Goal: Information Seeking & Learning: Learn about a topic

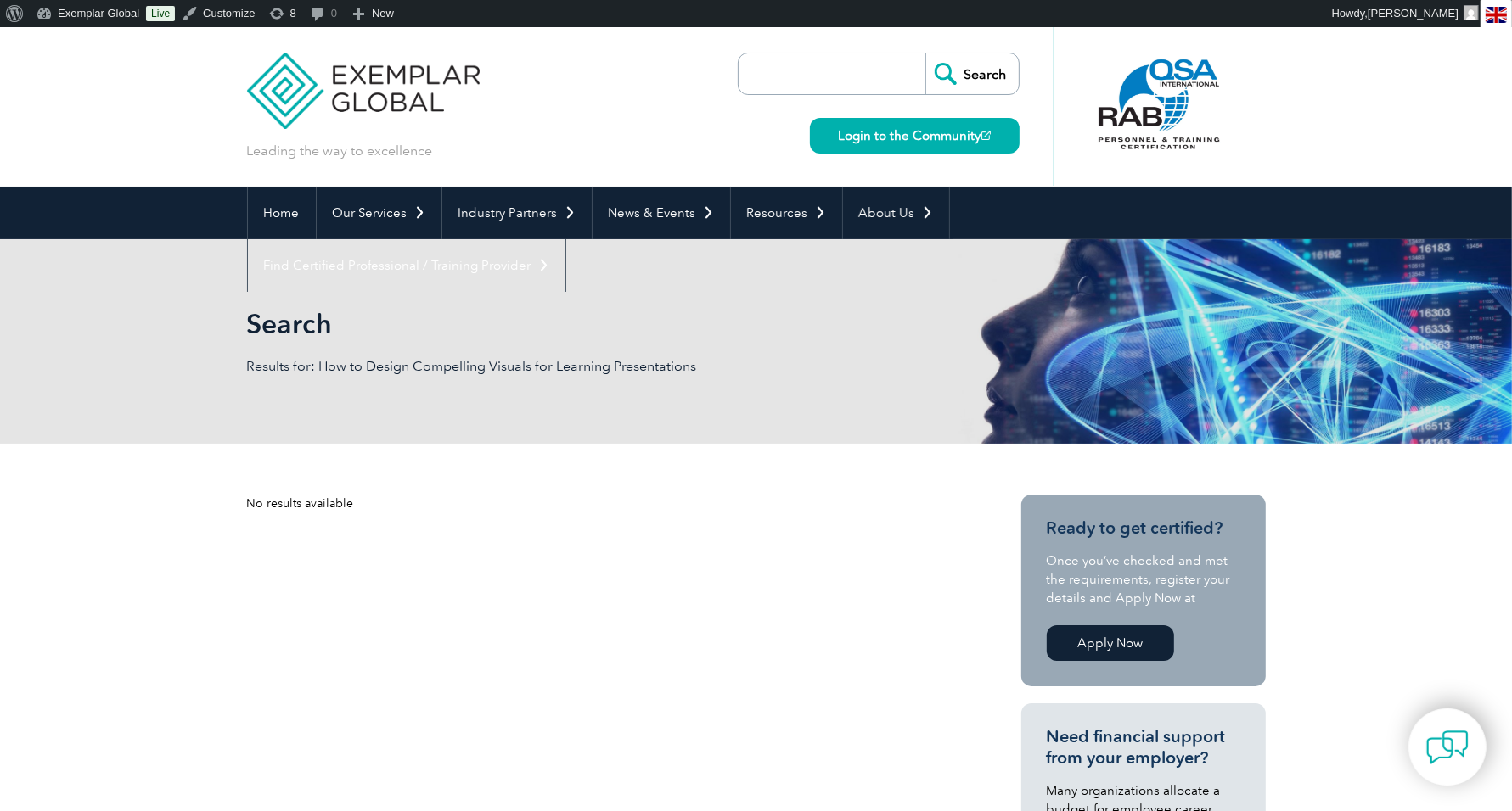
click at [863, 72] on input "search" at bounding box center [836, 73] width 178 height 41
paste input "Why your Training Fails and How to Fix it"
type input "Why your Training Fails and How to Fix it"
click at [925, 53] on input "Search" at bounding box center [971, 73] width 93 height 41
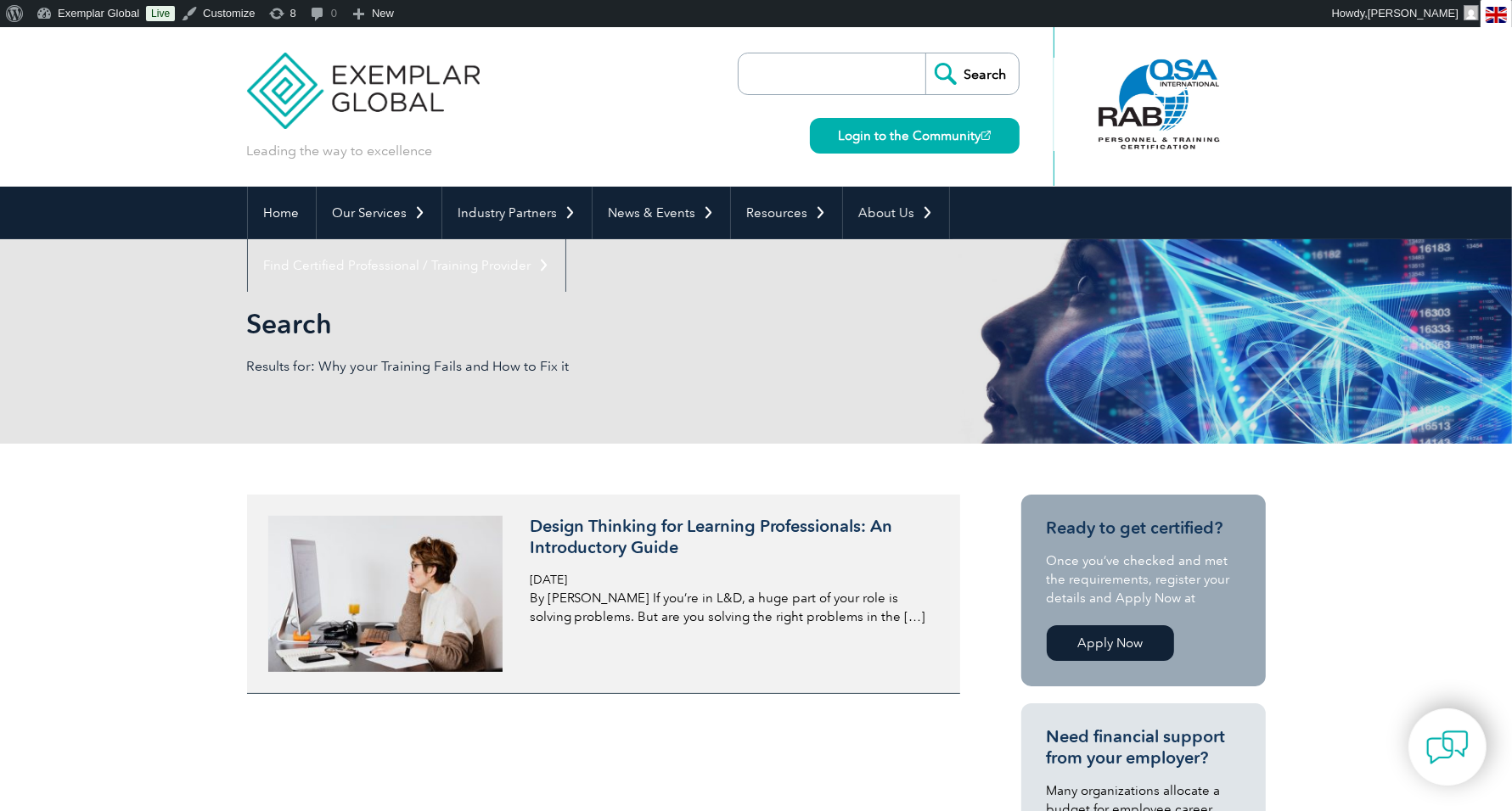
click at [759, 532] on h3 "Design Thinking for Learning Professionals: An Introductory Guide" at bounding box center [731, 537] width 402 height 43
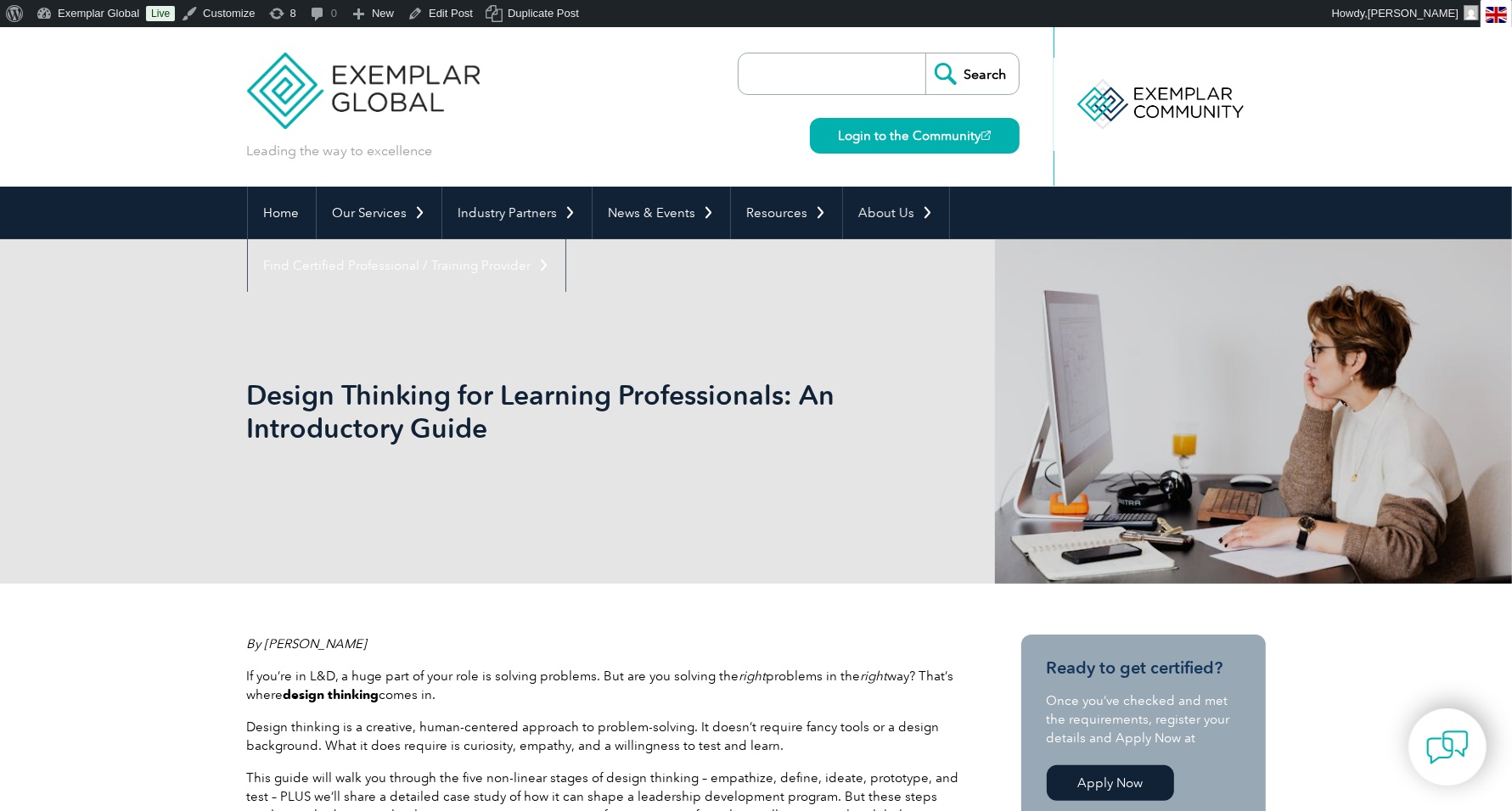
click at [836, 68] on input "search" at bounding box center [836, 73] width 178 height 41
type input "2025 expo"
click at [987, 68] on input "Search" at bounding box center [971, 73] width 93 height 41
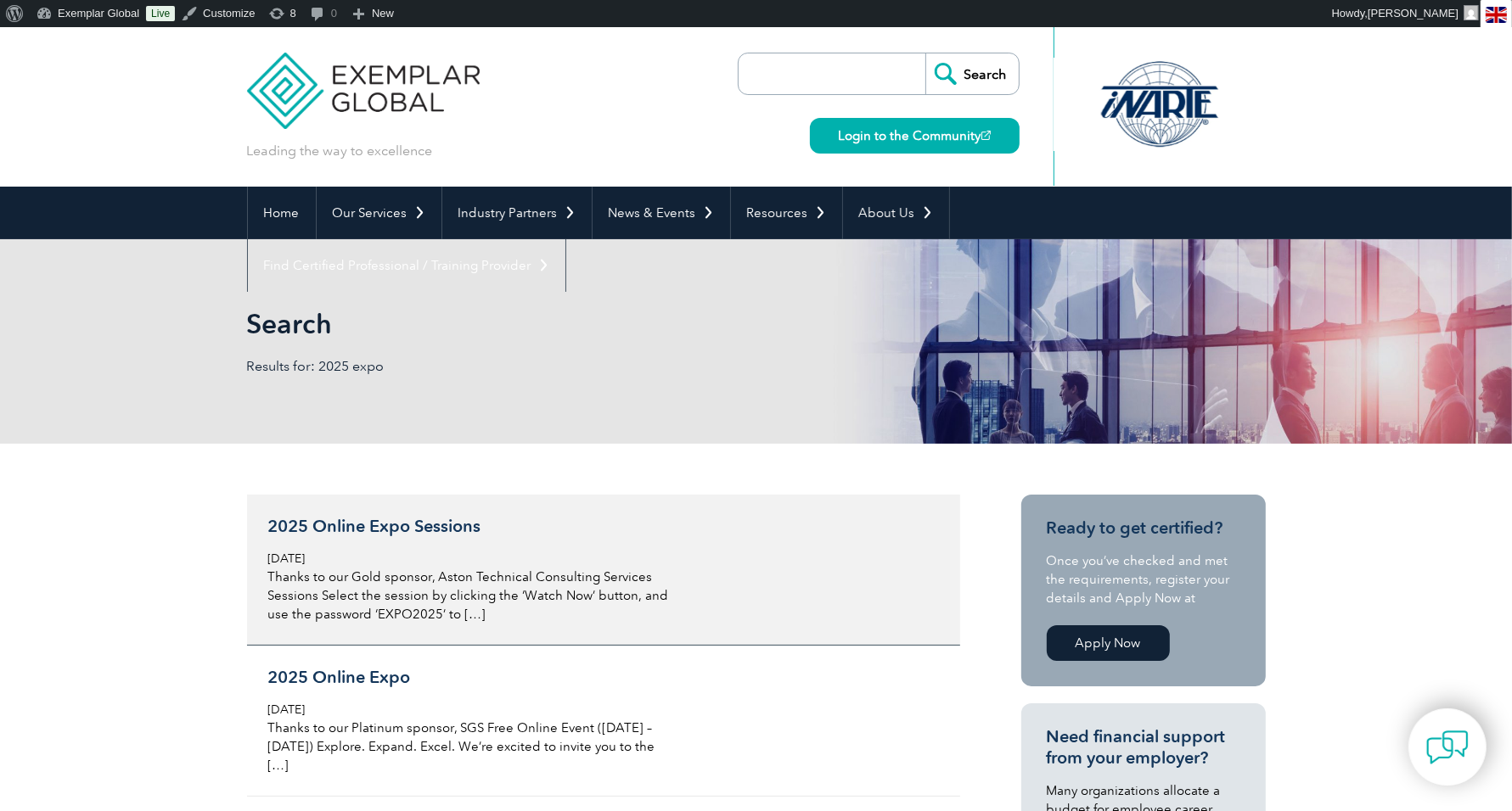
click at [437, 525] on h3 "2025 Online Expo Sessions" at bounding box center [469, 526] width 402 height 21
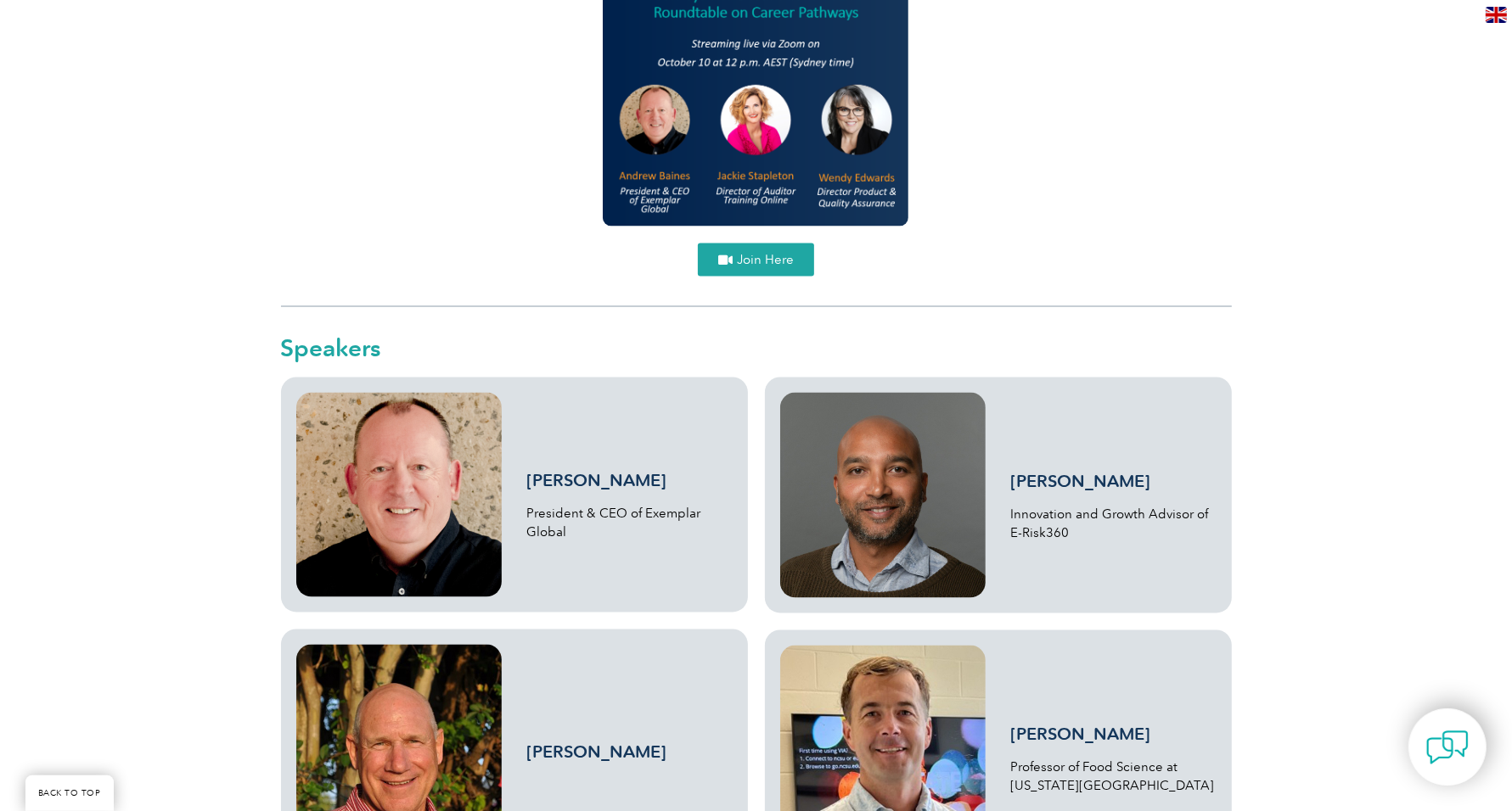
scroll to position [2704, 0]
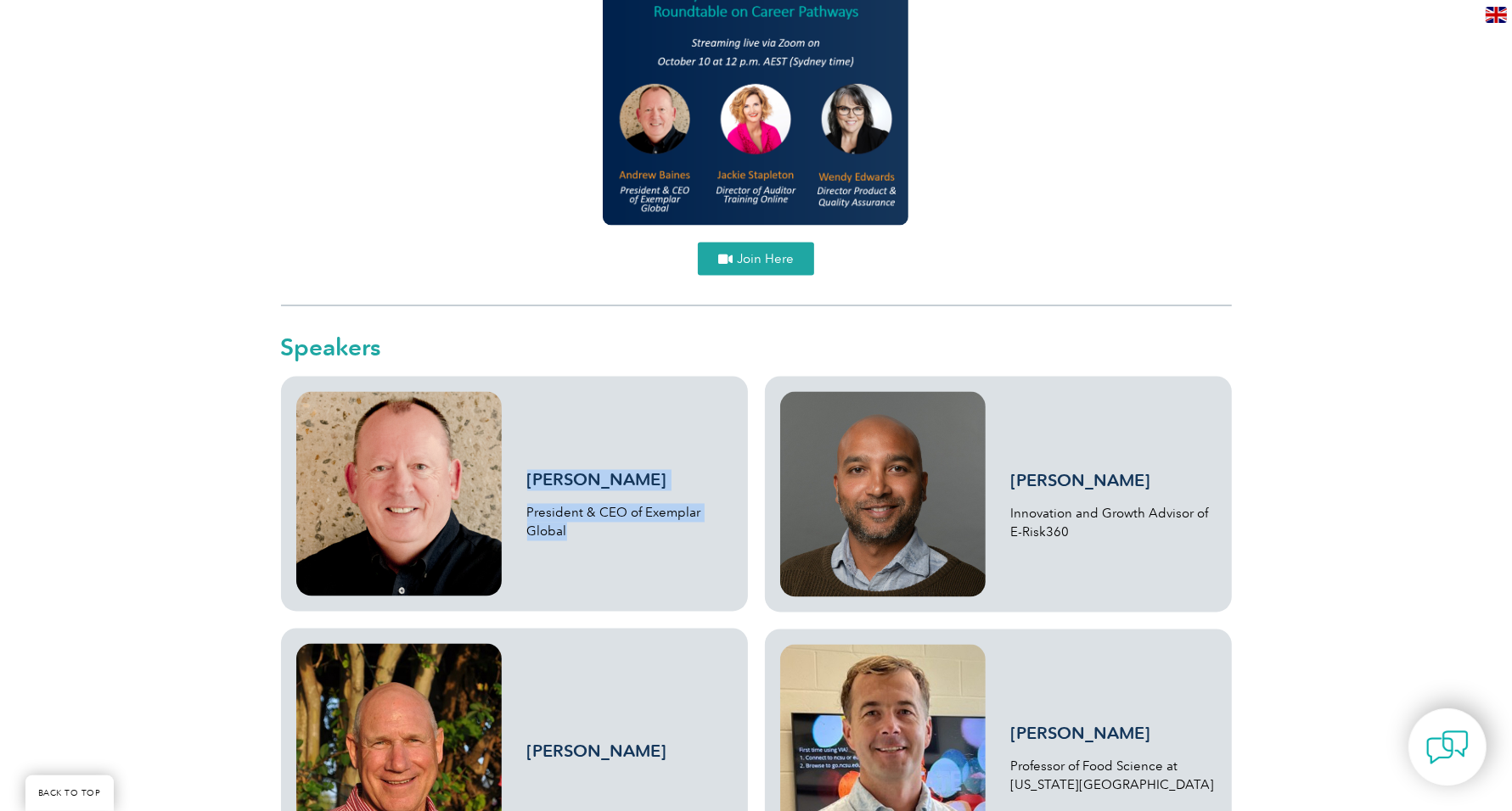
drag, startPoint x: 587, startPoint y: 530, endPoint x: 527, endPoint y: 477, distance: 80.1
click at [527, 477] on div "Andrew Baines President & CEO of Exemplar Global" at bounding box center [514, 494] width 436 height 204
copy div "Andrew Baines President & CEO of Exemplar Global"
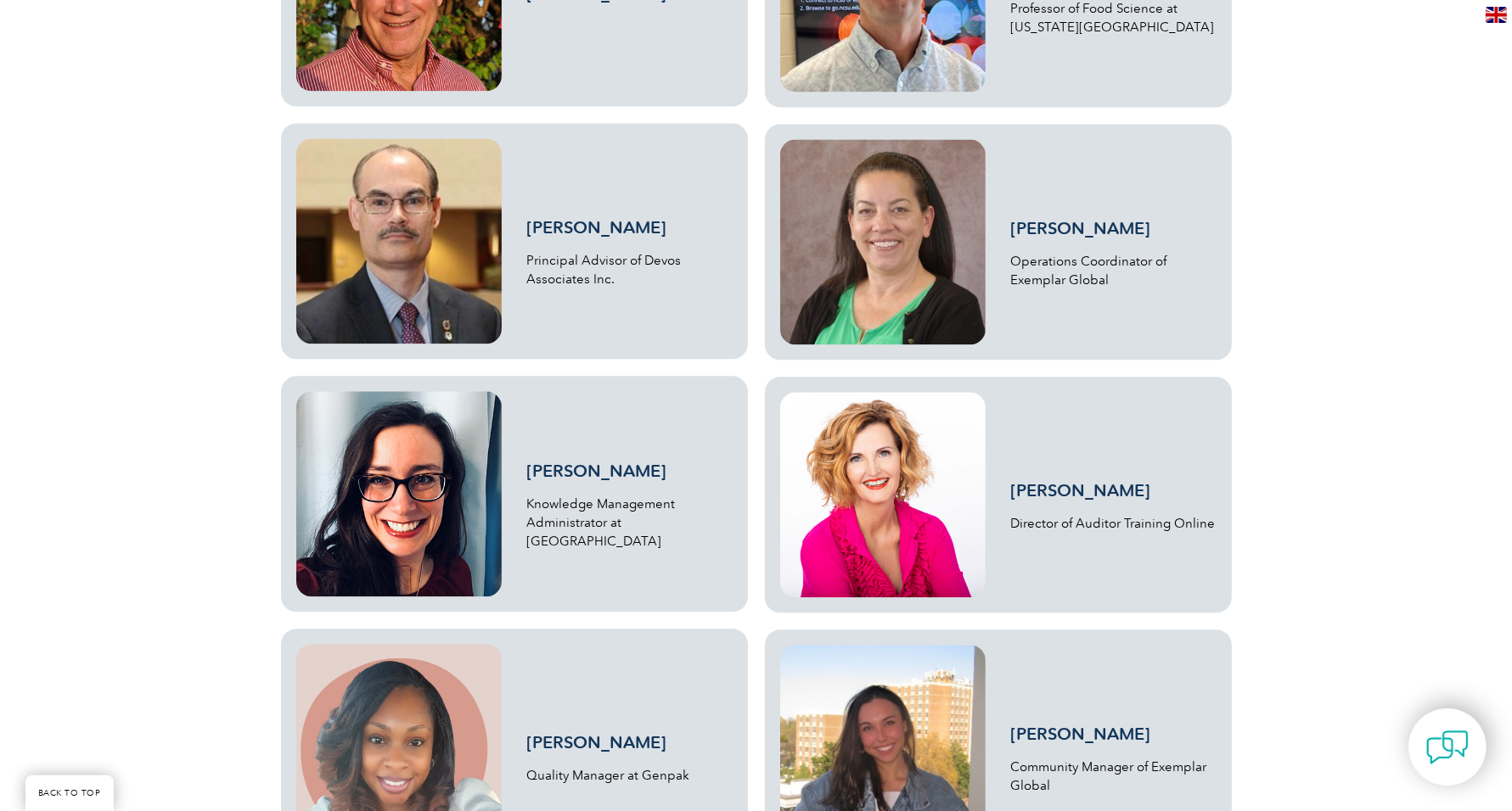
scroll to position [3489, 0]
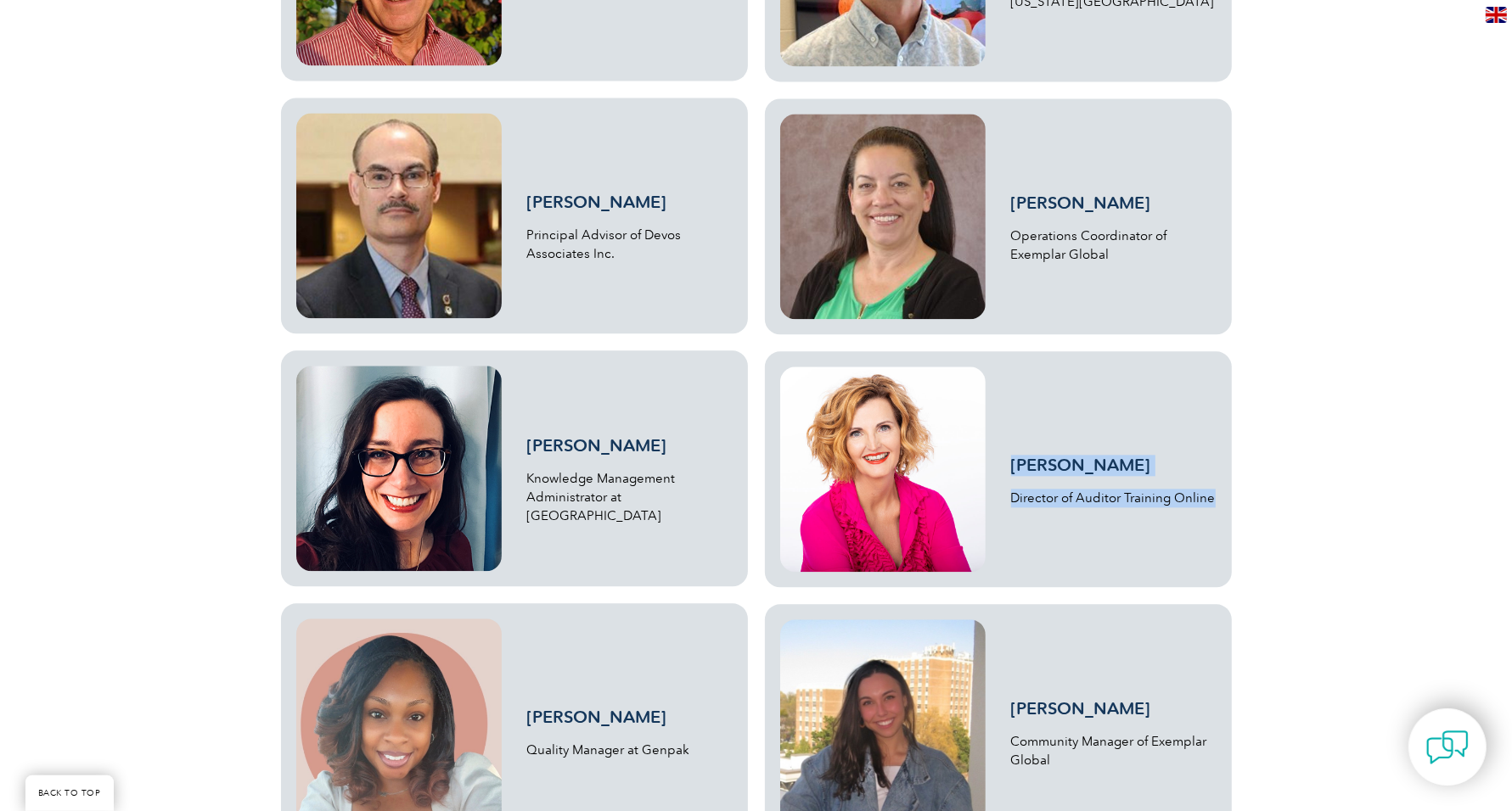
drag, startPoint x: 1229, startPoint y: 500, endPoint x: 1007, endPoint y: 470, distance: 224.0
click at [1007, 470] on div "Jackie Stapleton Director of Auditor Training Online" at bounding box center [998, 469] width 467 height 236
copy div "Jackie Stapleton Director of Auditor Training Online"
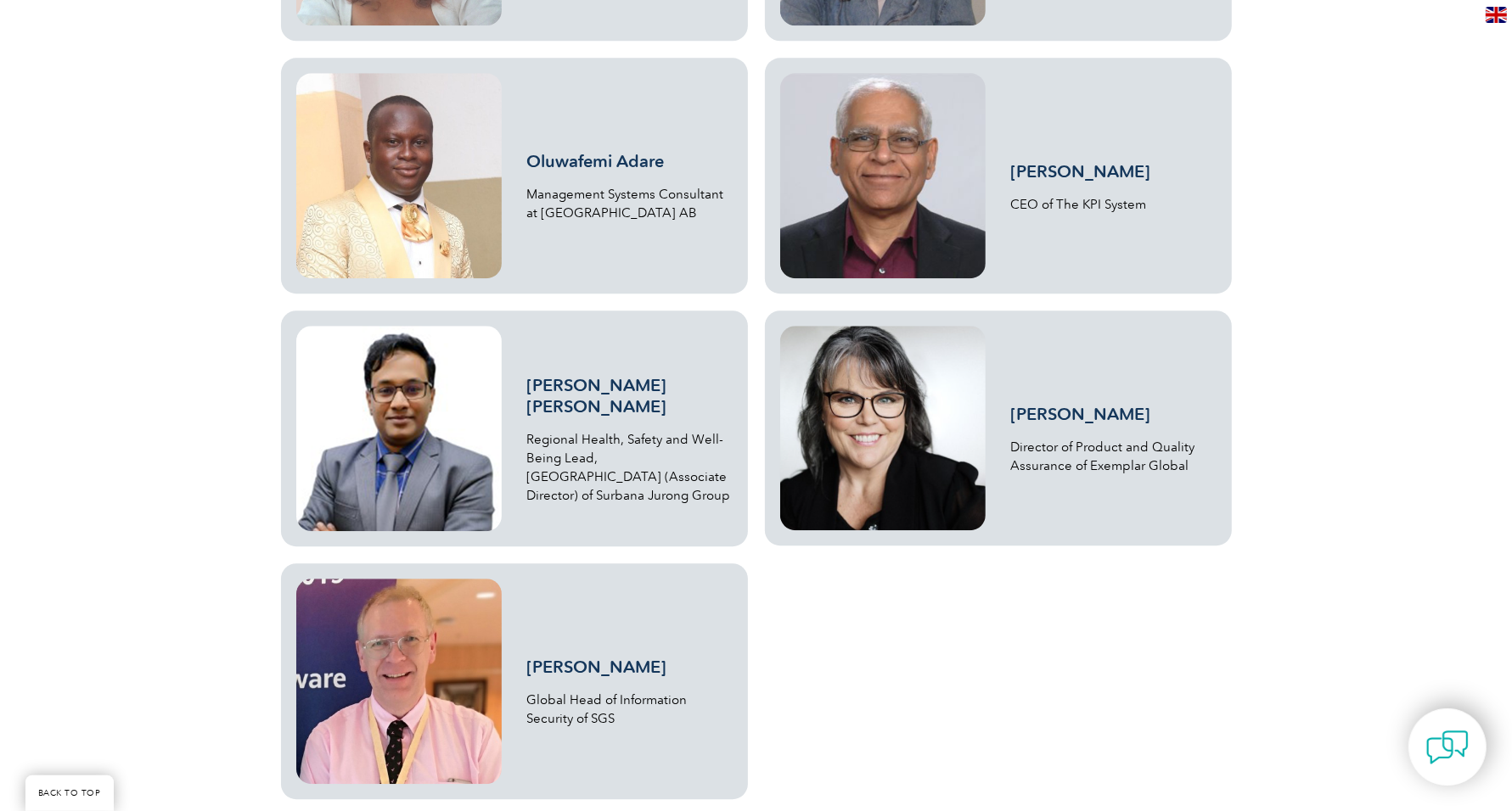
scroll to position [4290, 0]
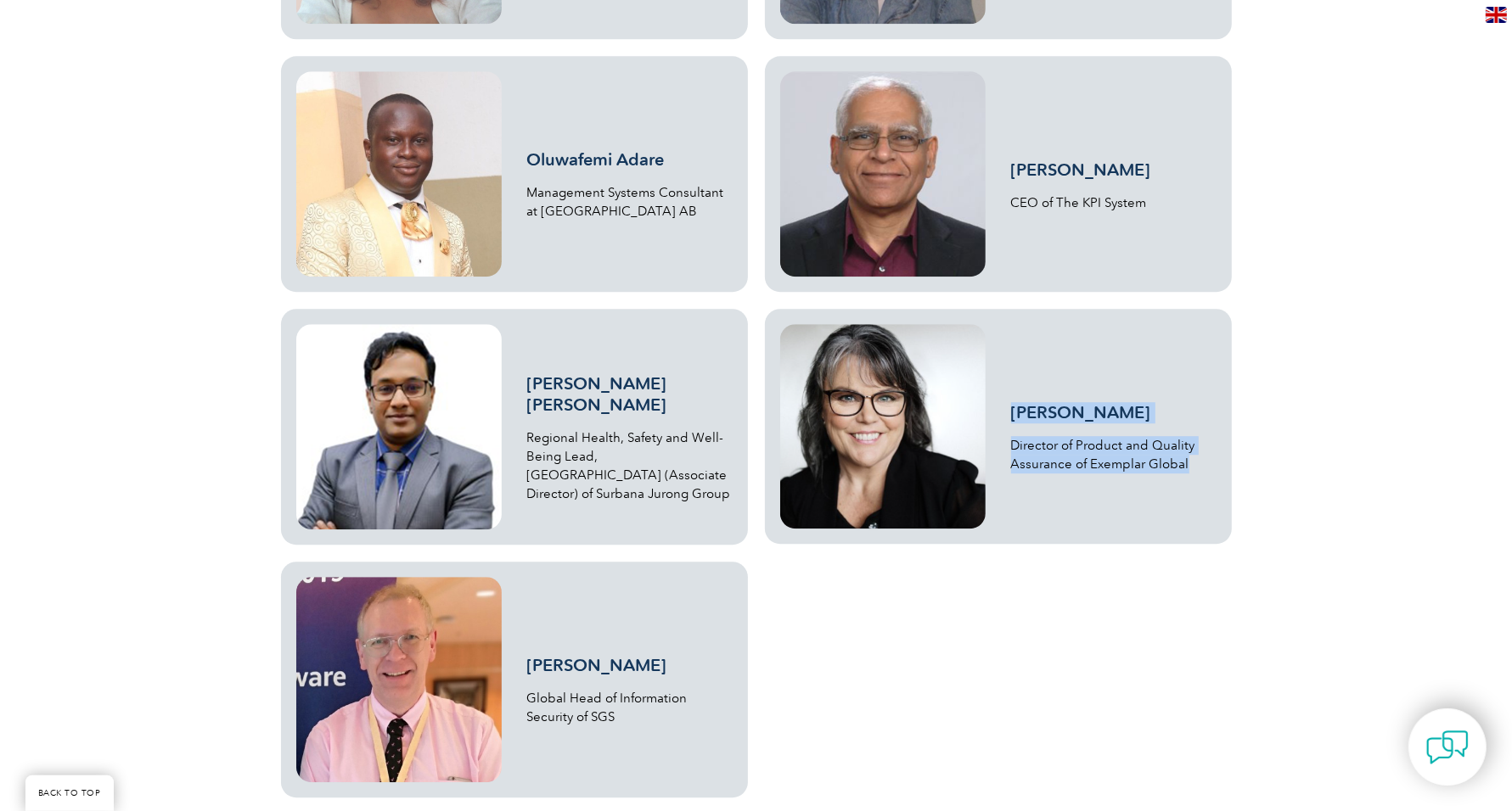
drag, startPoint x: 1206, startPoint y: 466, endPoint x: 1003, endPoint y: 410, distance: 210.6
click at [1003, 410] on div "Wendy Edwards Director of Product and Quality Assurance of Exemplar Global" at bounding box center [998, 426] width 436 height 204
copy div "Wendy Edwards Director of Product and Quality Assurance of Exemplar Global"
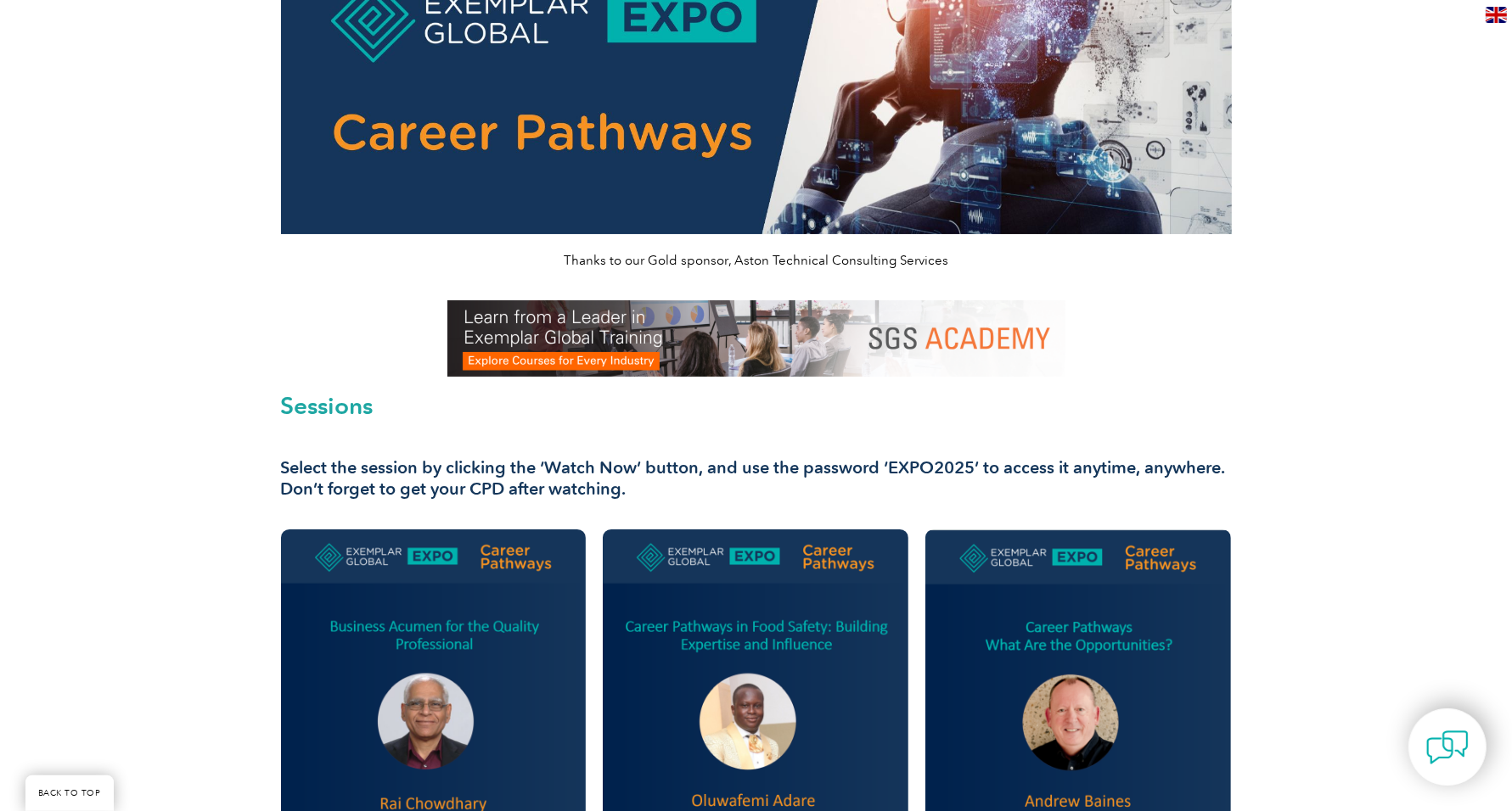
scroll to position [0, 0]
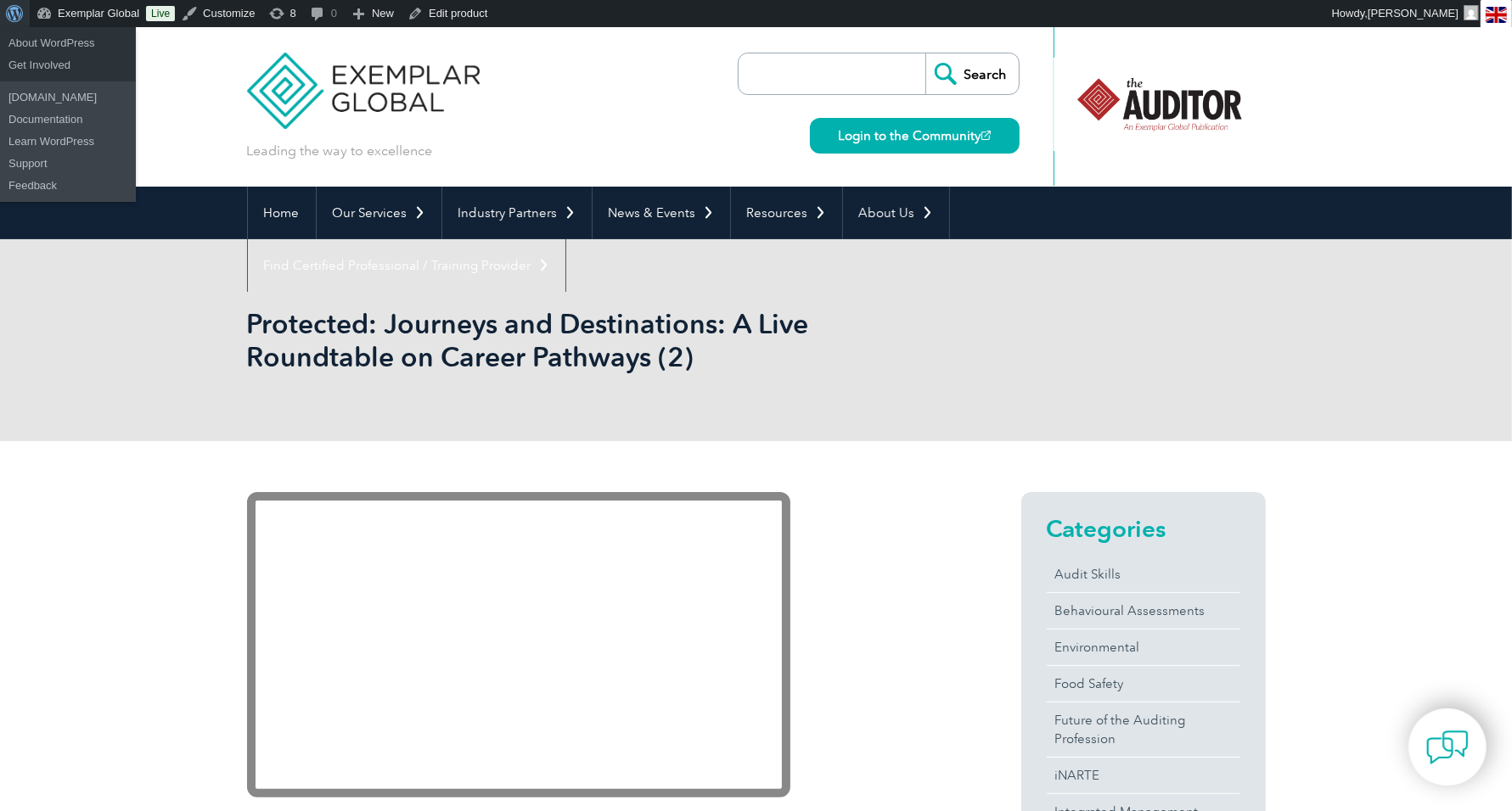
click at [16, 16] on span "Toolbar" at bounding box center [12, 11] width 13 height 23
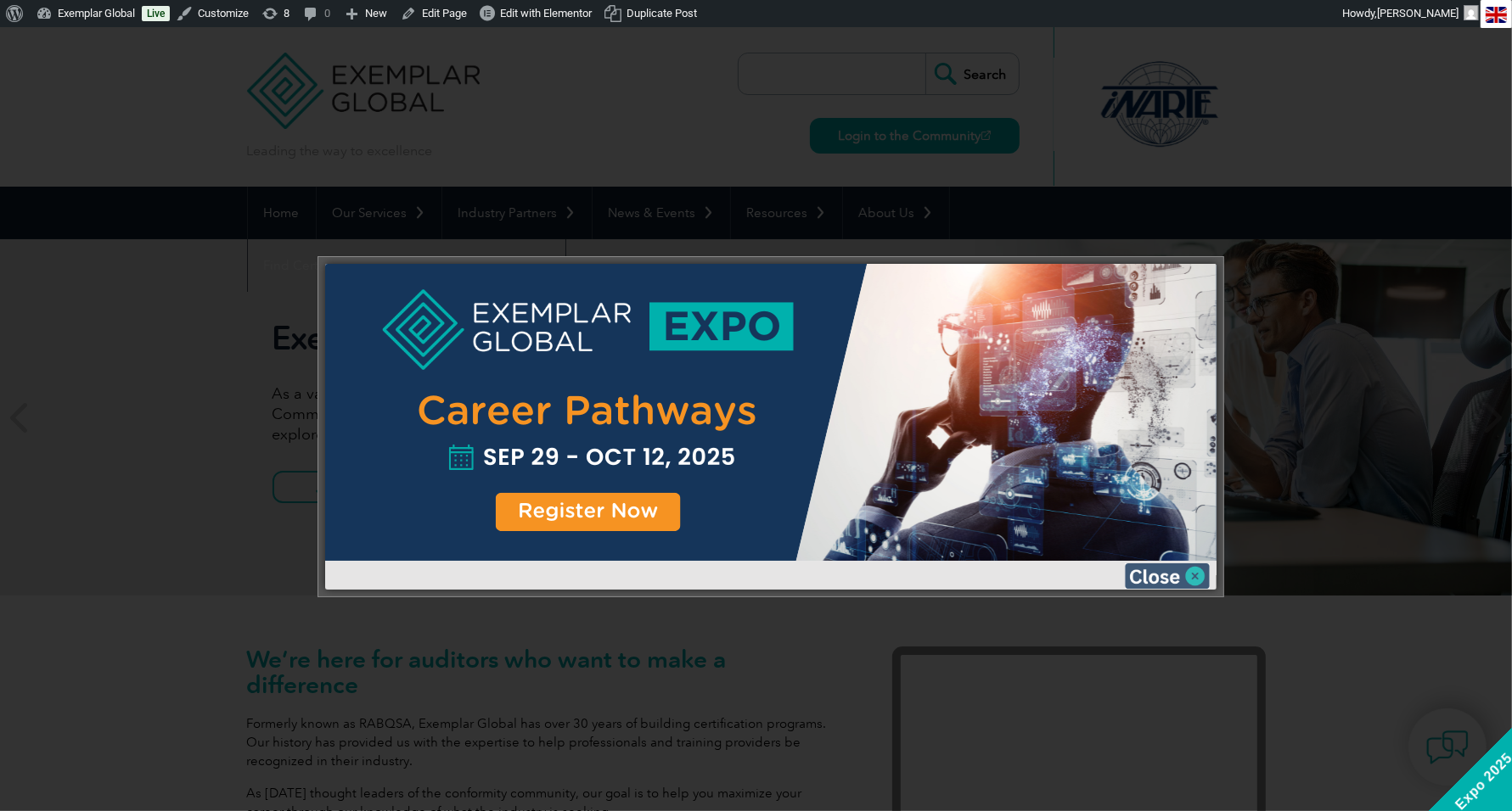
click at [1180, 586] on img at bounding box center [1167, 576] width 85 height 25
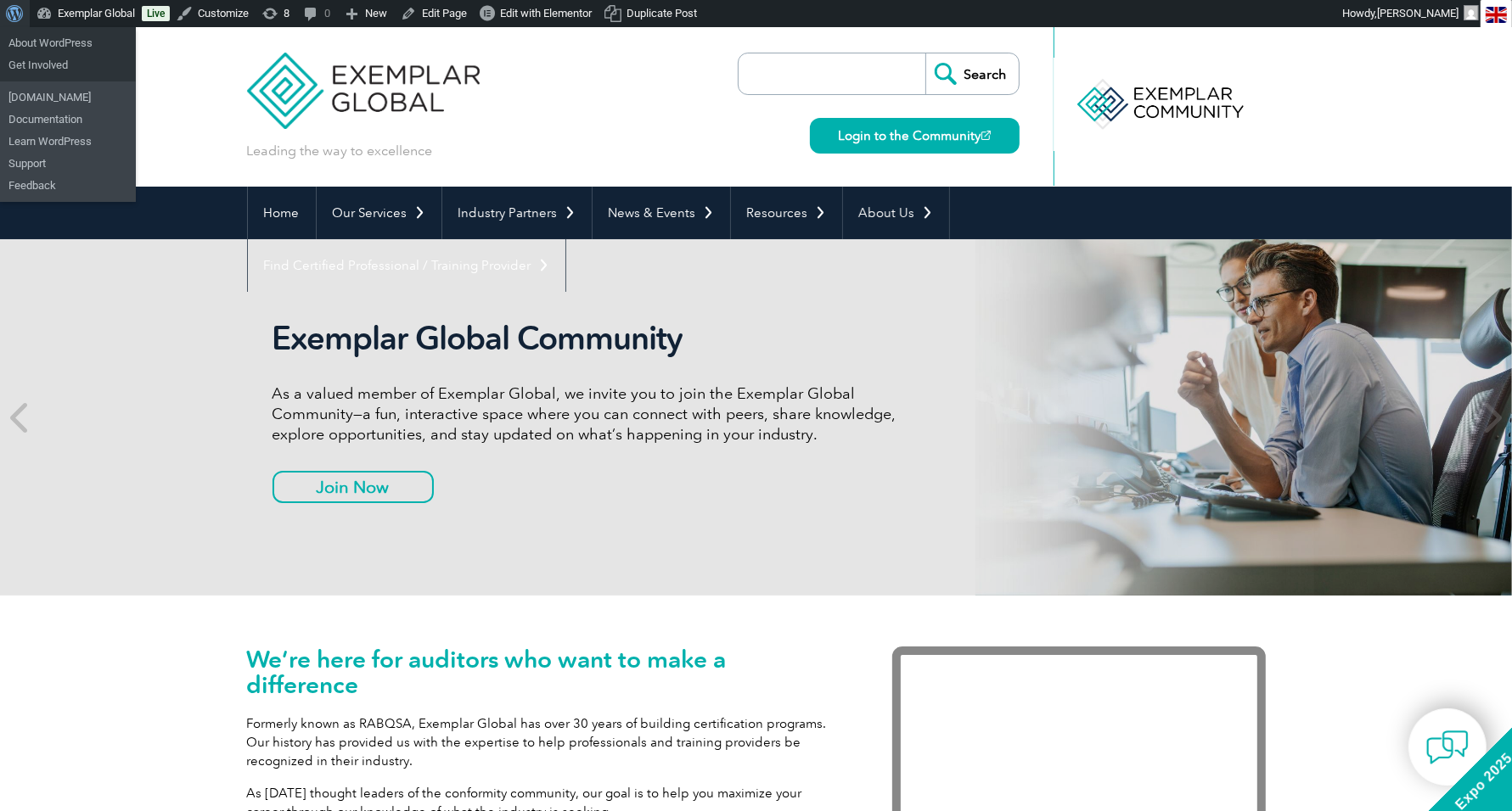
click at [3, 17] on link "About WordPress" at bounding box center [15, 13] width 30 height 27
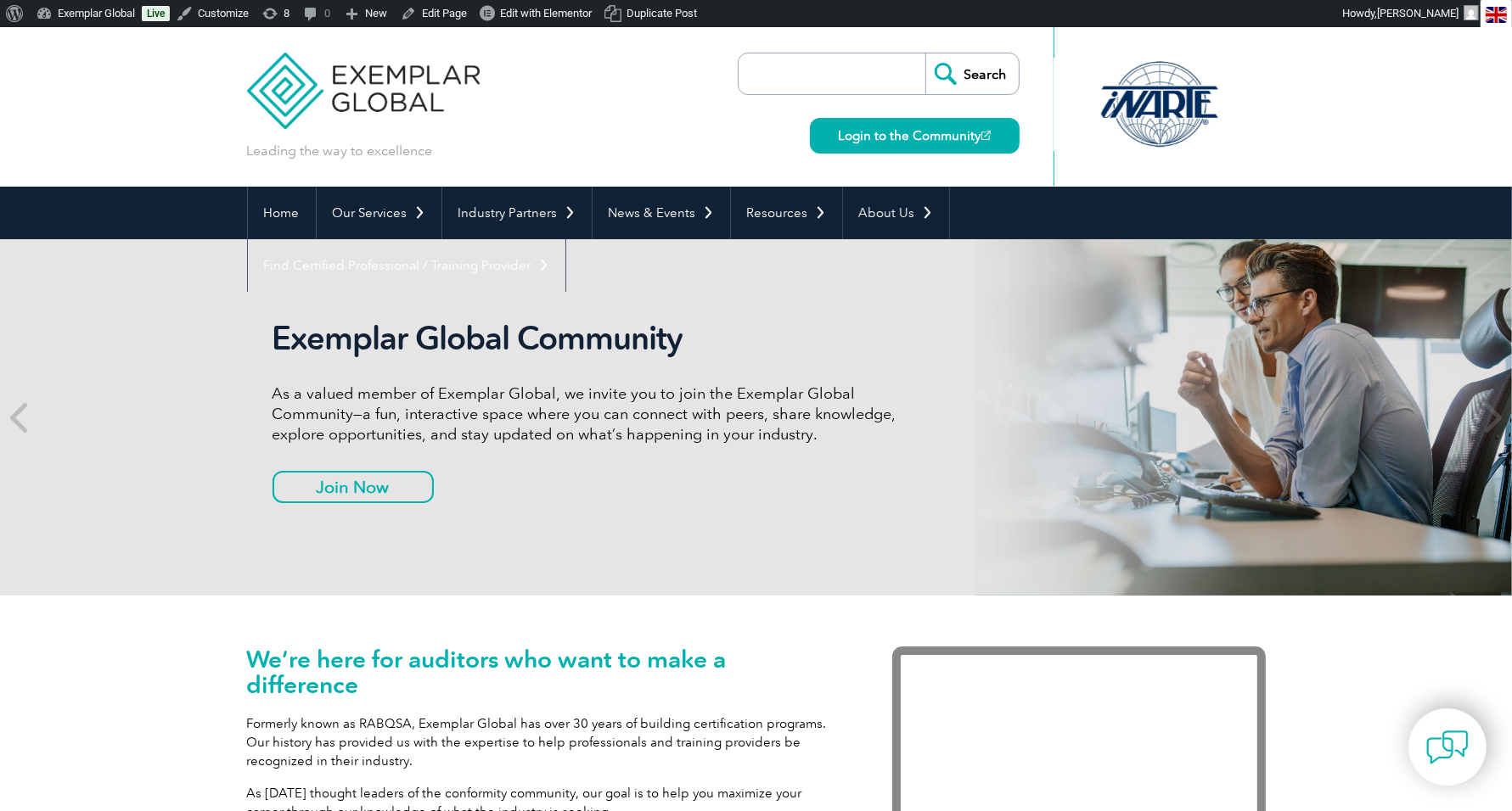
type input "2025 expo"
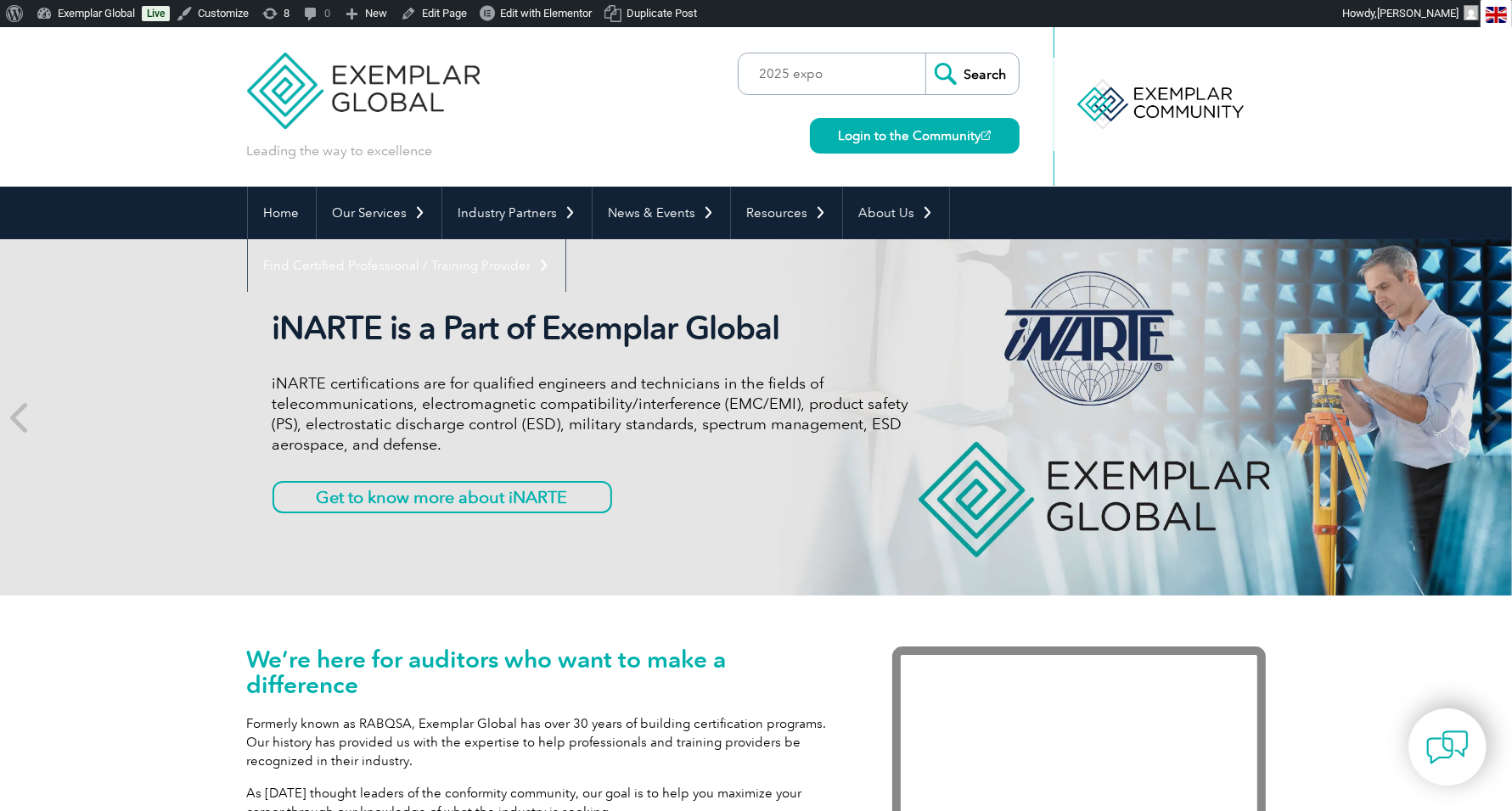
click at [959, 79] on input "Search" at bounding box center [971, 73] width 93 height 41
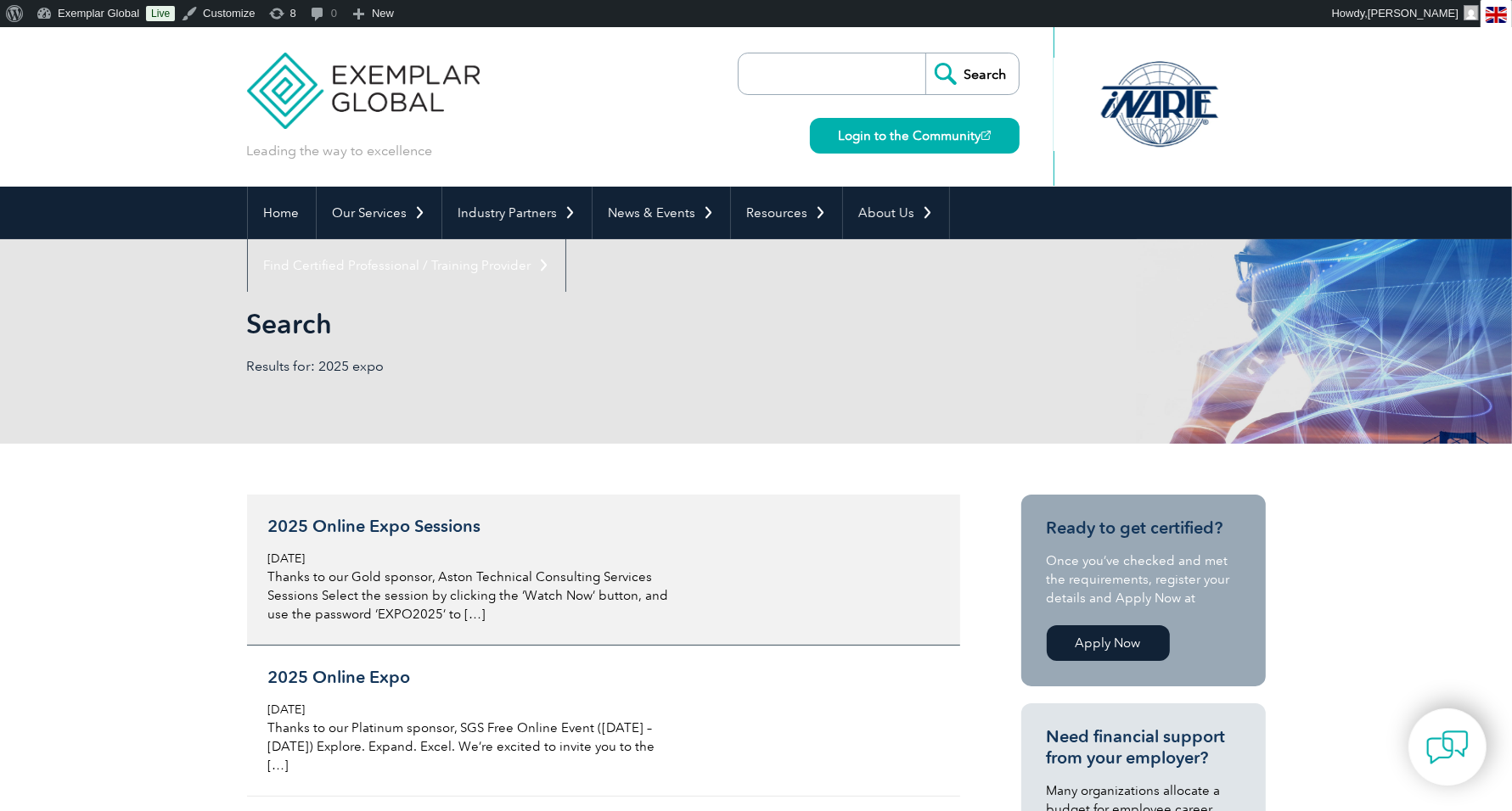
click at [450, 525] on h3 "2025 Online Expo Sessions" at bounding box center [469, 526] width 402 height 21
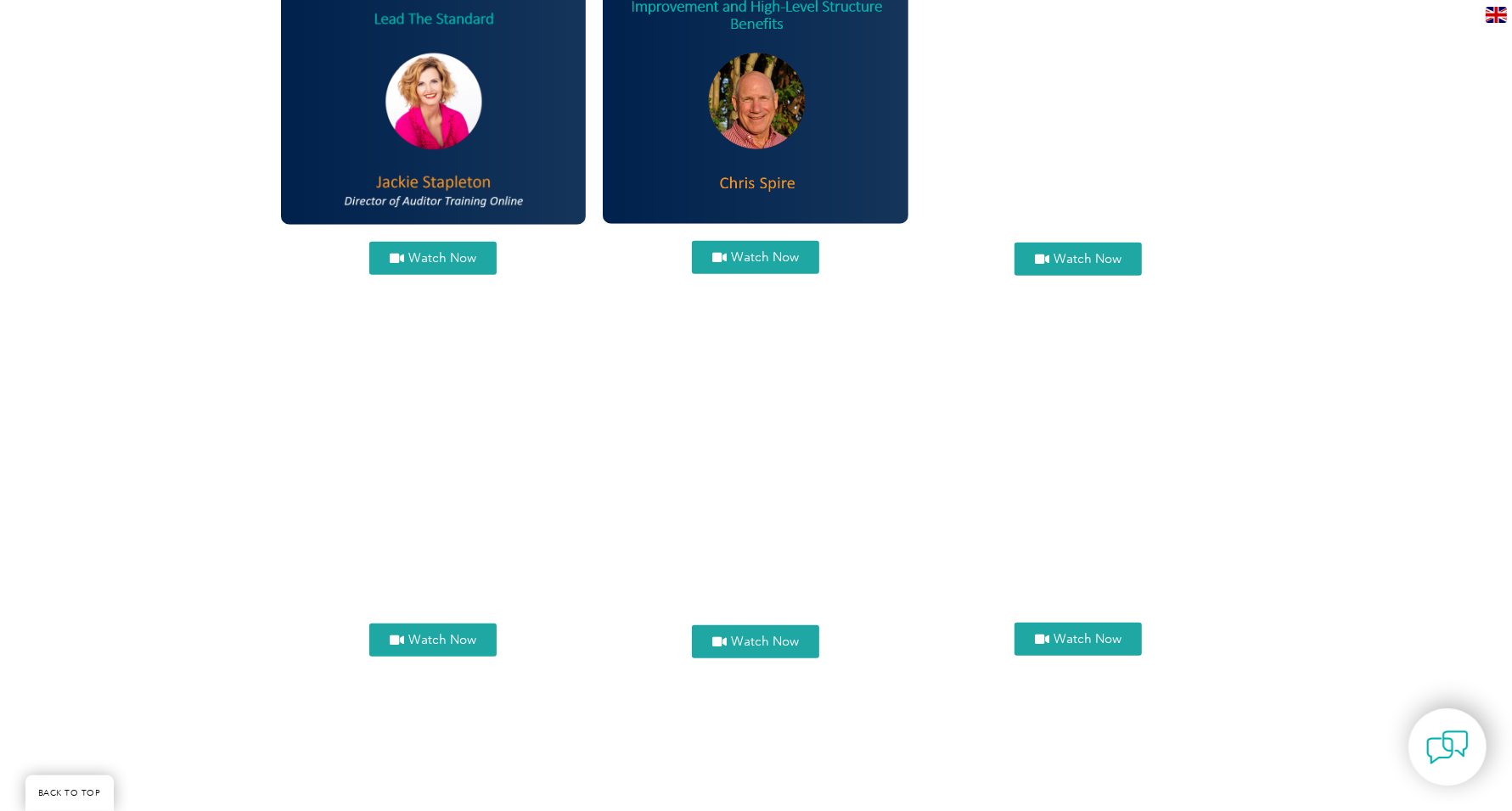
scroll to position [2124, 0]
